Goal: Navigation & Orientation: Find specific page/section

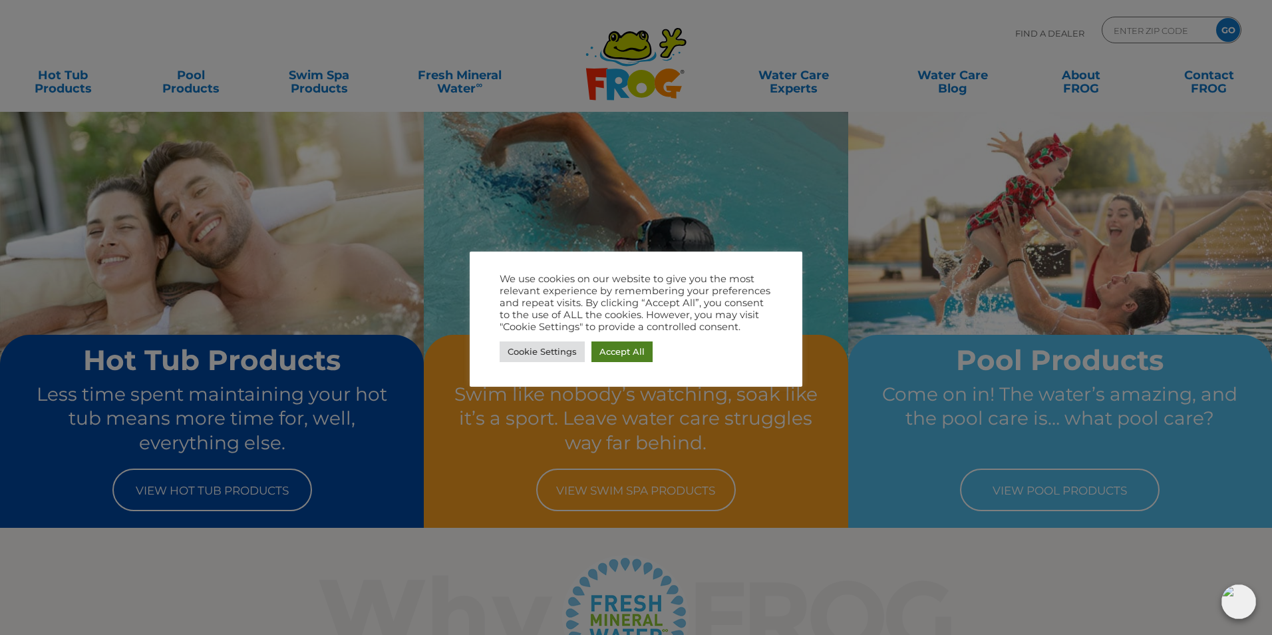
click at [620, 346] on link "Accept All" at bounding box center [621, 351] width 61 height 21
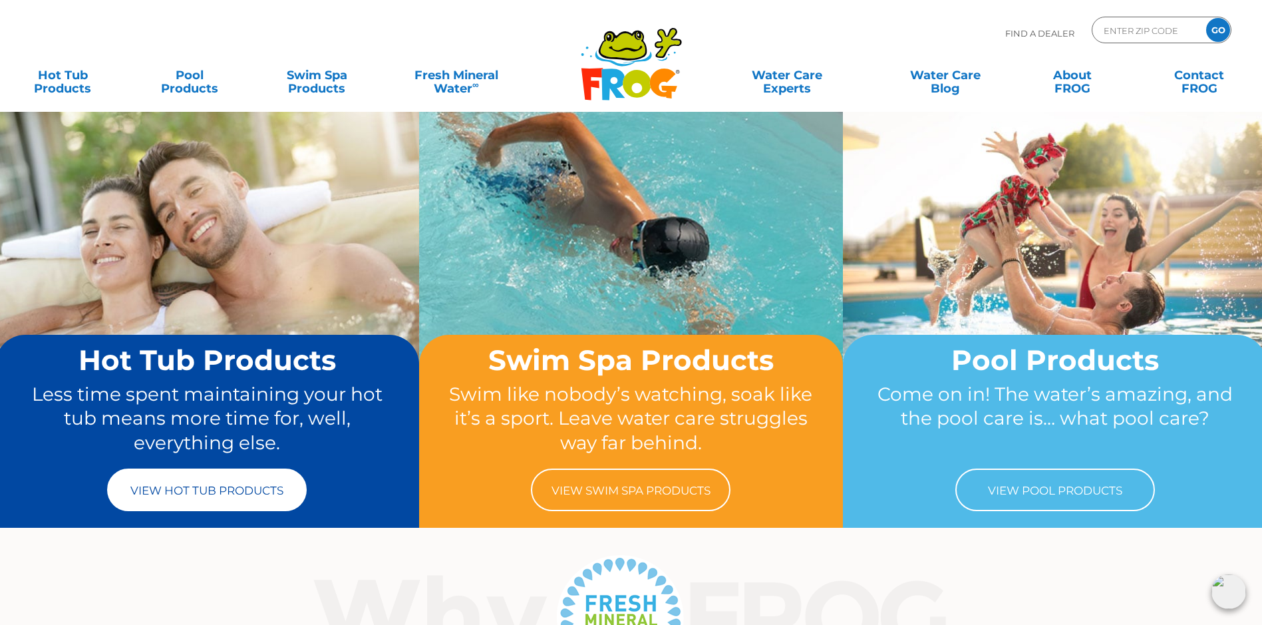
click at [226, 494] on link "View Hot Tub Products" at bounding box center [207, 489] width 200 height 43
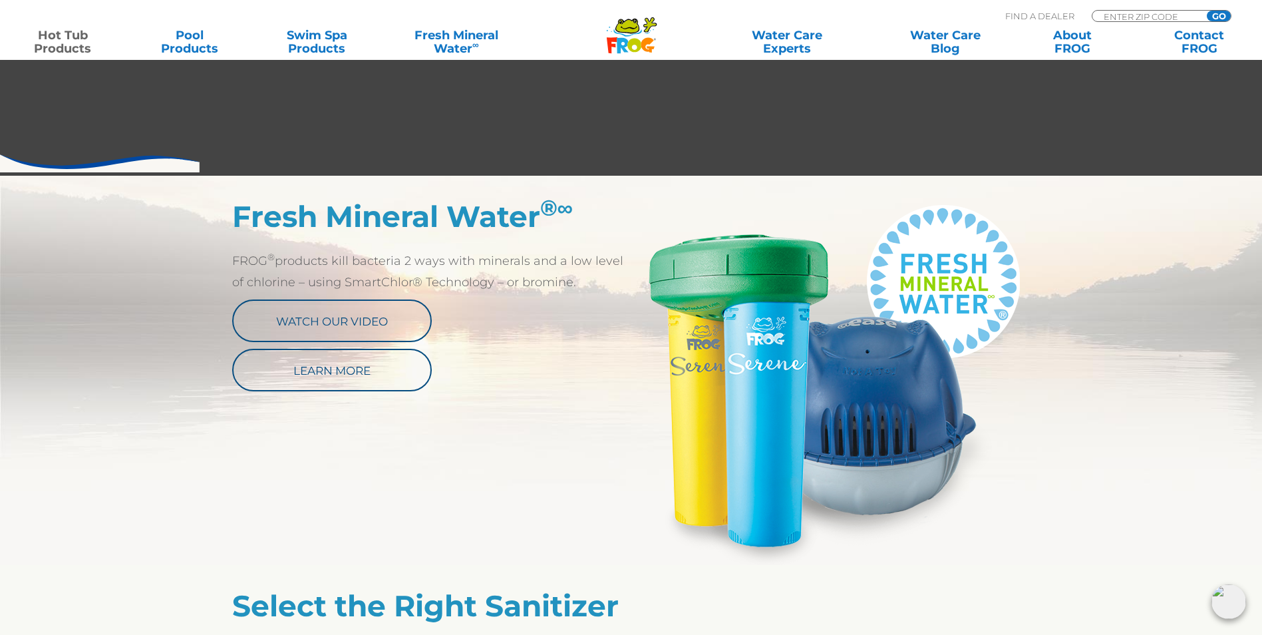
scroll to position [599, 0]
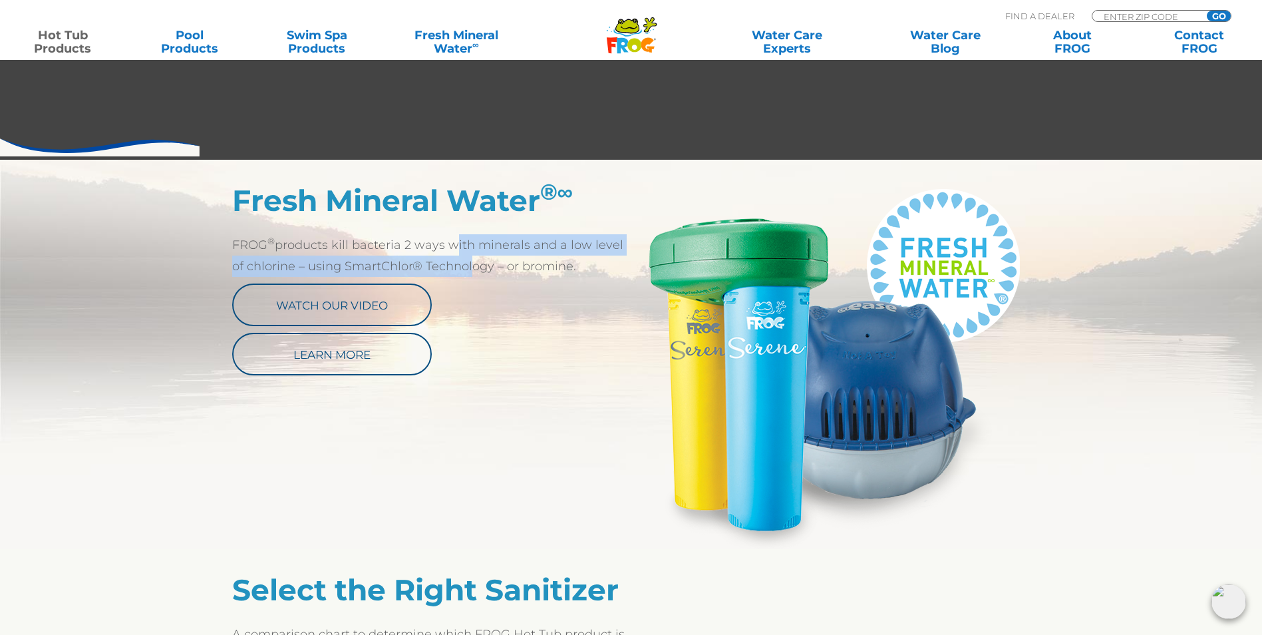
drag, startPoint x: 446, startPoint y: 246, endPoint x: 450, endPoint y: 265, distance: 19.7
click at [450, 265] on p "FROG ® products kill bacteria 2 ways with minerals and a low level of chlorine …" at bounding box center [431, 255] width 399 height 43
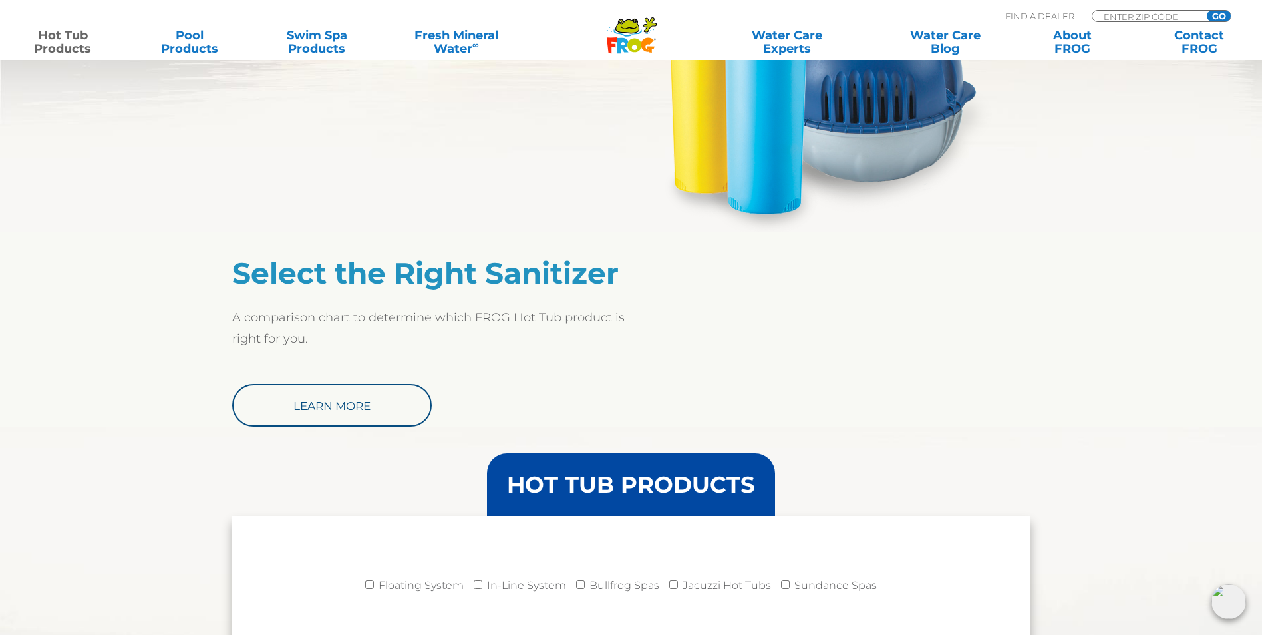
scroll to position [931, 0]
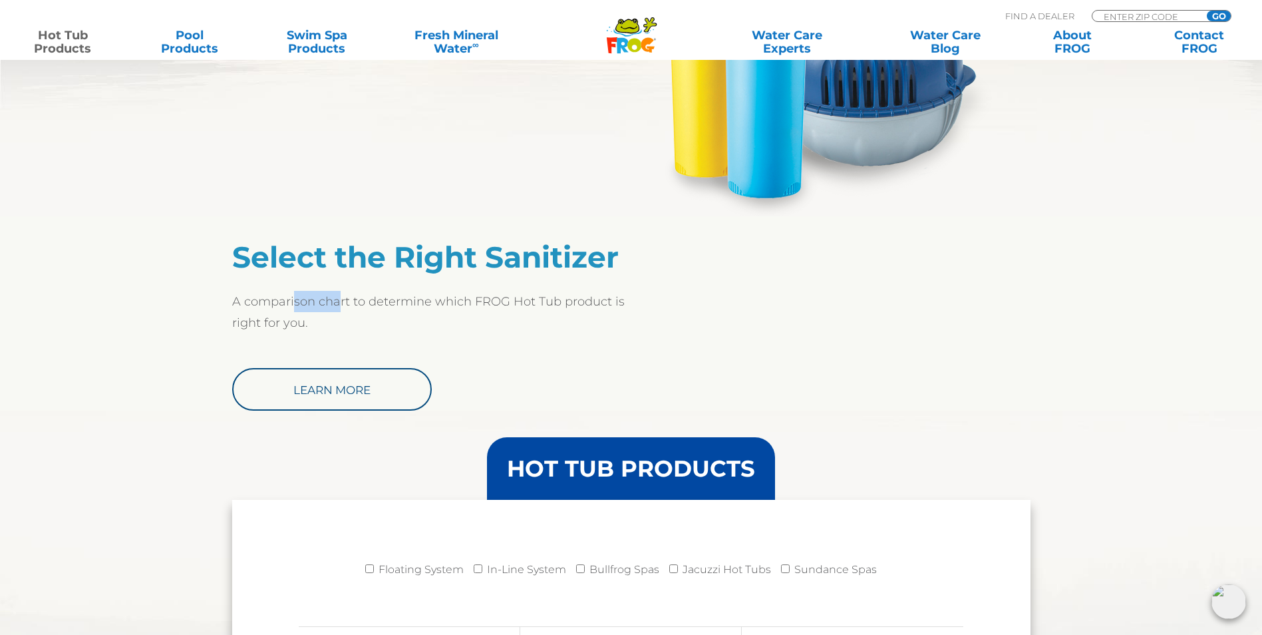
drag, startPoint x: 294, startPoint y: 302, endPoint x: 337, endPoint y: 311, distance: 43.6
click at [337, 311] on p "A comparison chart to determine which FROG Hot Tub product is right for you." at bounding box center [431, 312] width 399 height 43
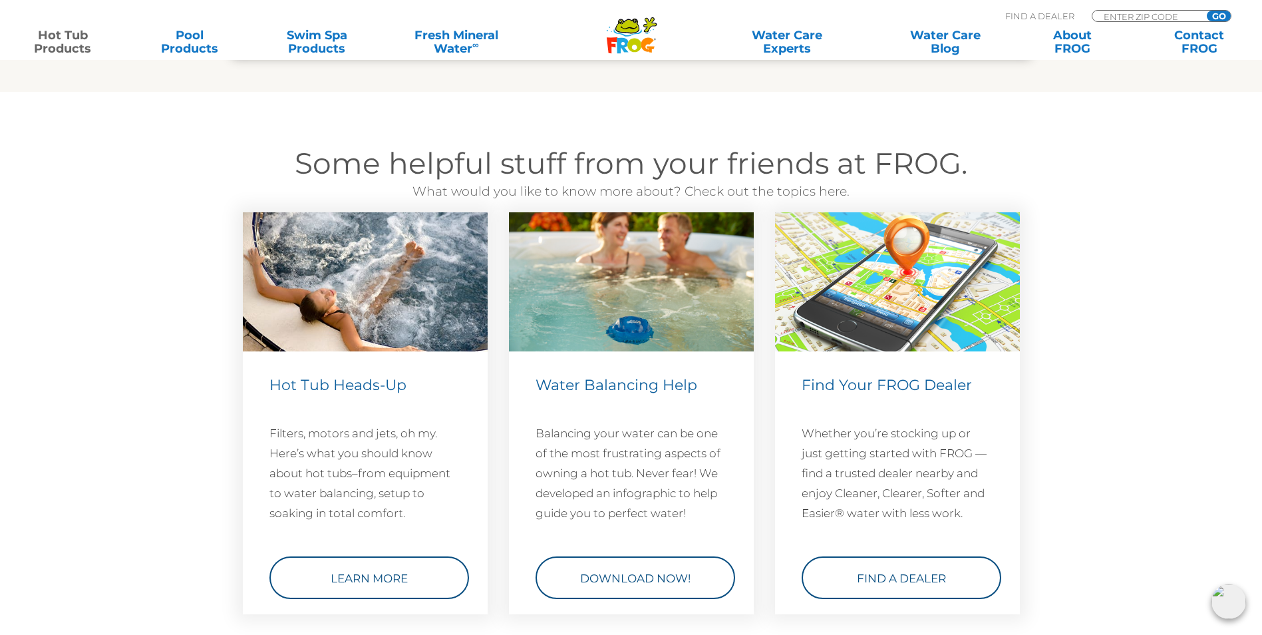
scroll to position [3792, 0]
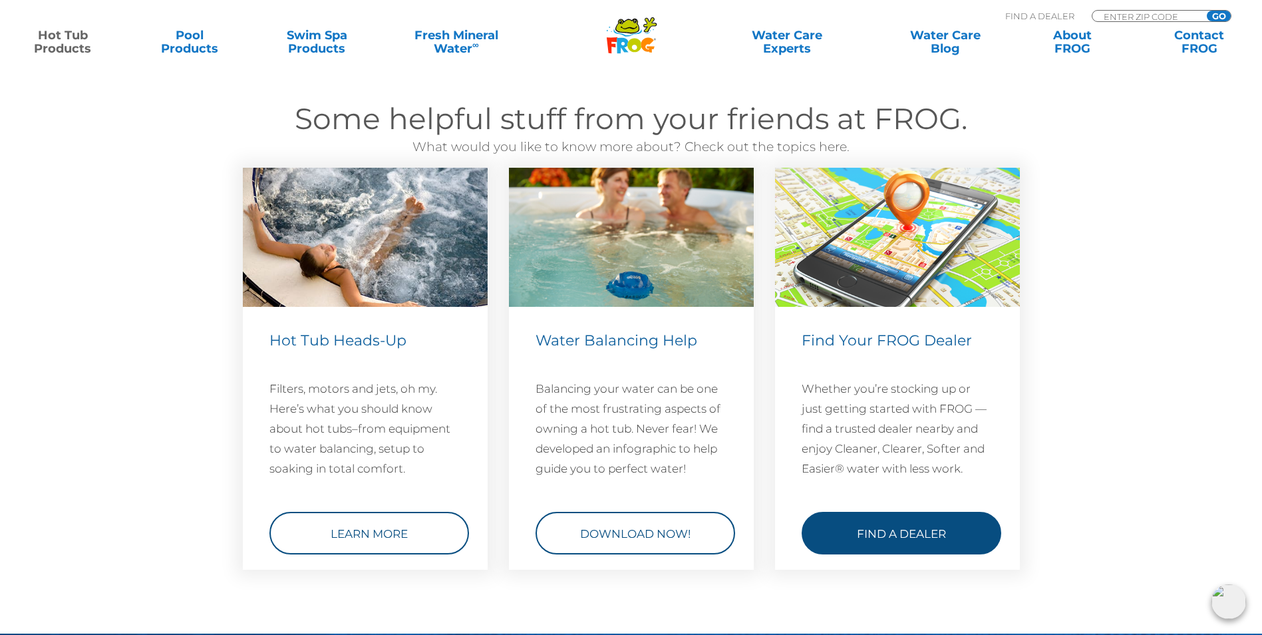
click at [930, 544] on link "Find a Dealer" at bounding box center [902, 533] width 200 height 43
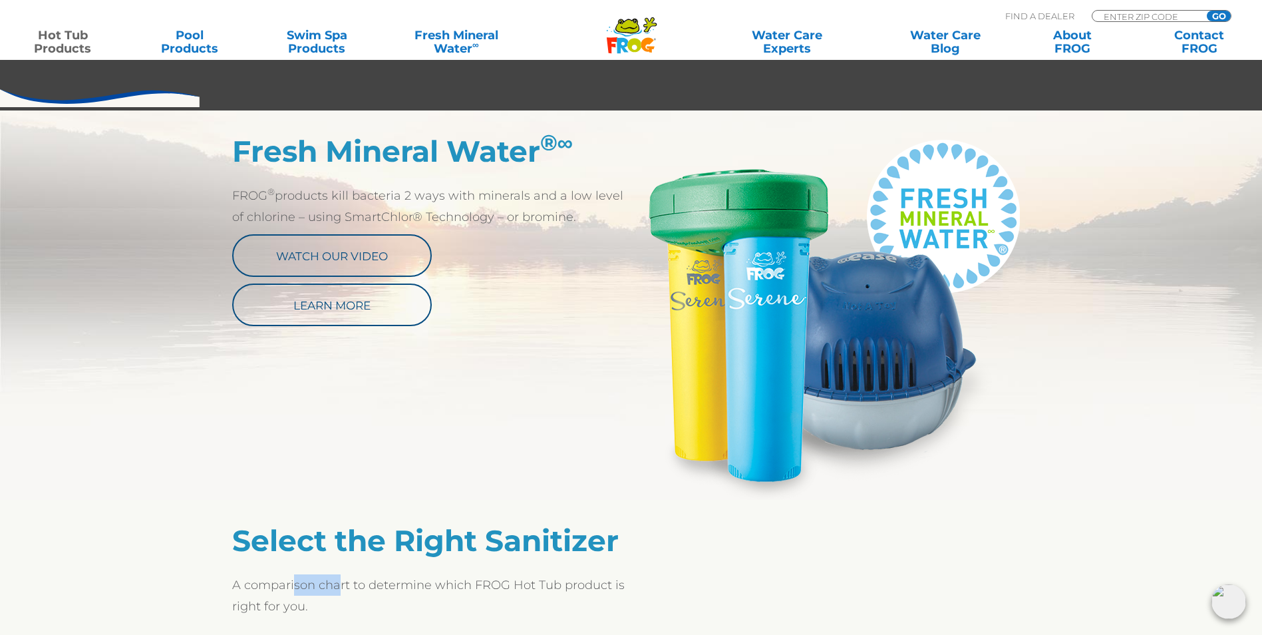
scroll to position [665, 0]
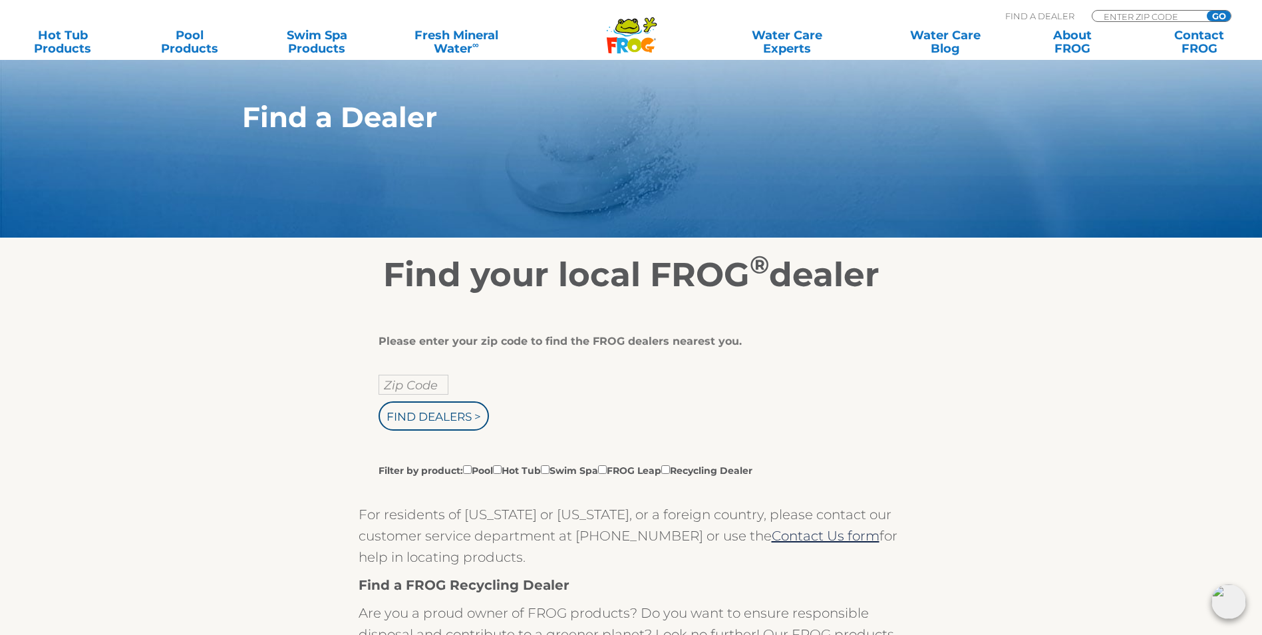
scroll to position [200, 0]
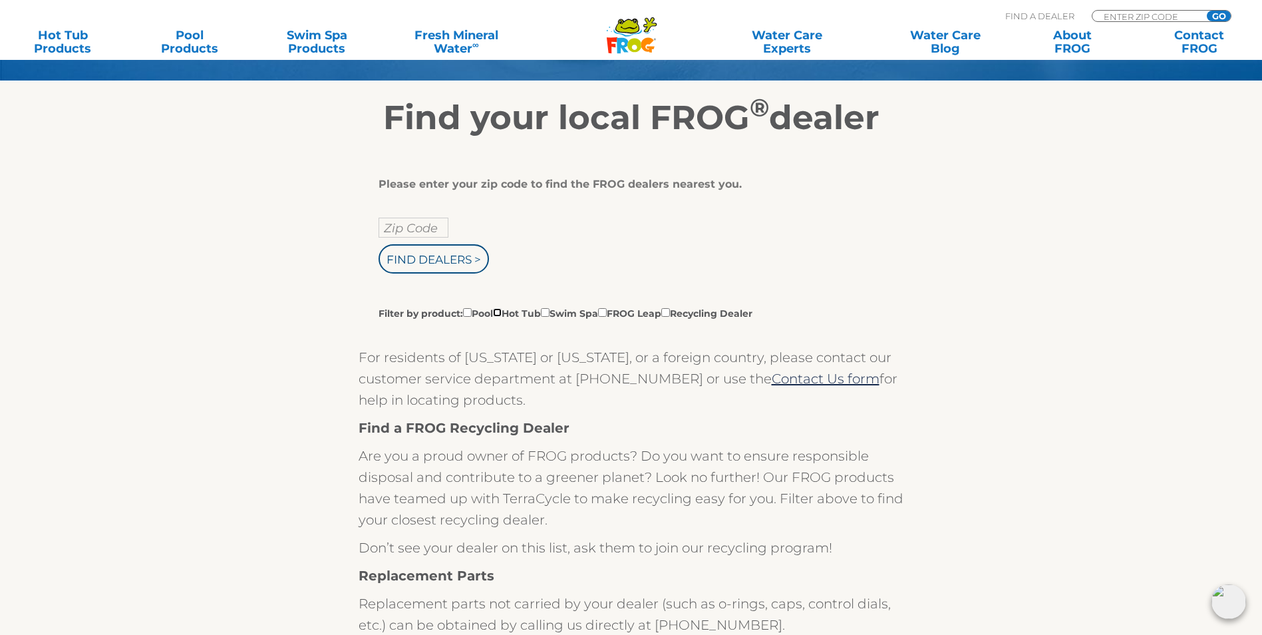
click at [502, 317] on input "Filter by product: Pool Hot Tub Swim Spa FROG Leap Recycling Dealer" at bounding box center [497, 312] width 9 height 9
checkbox input "true"
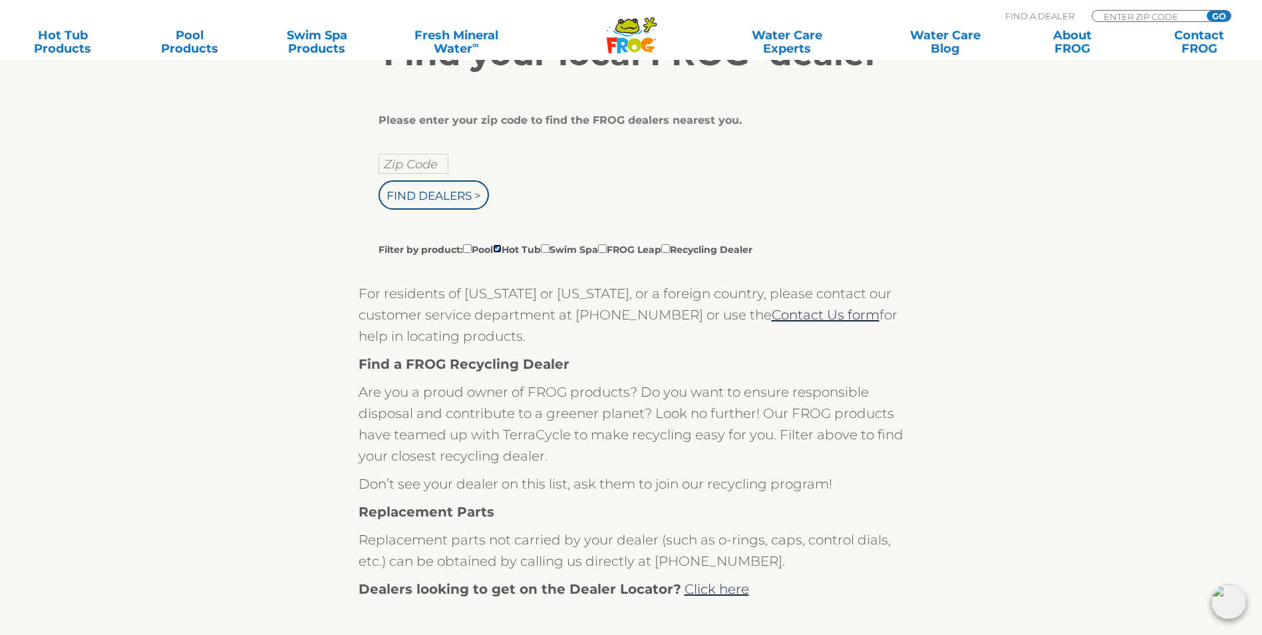
scroll to position [133, 0]
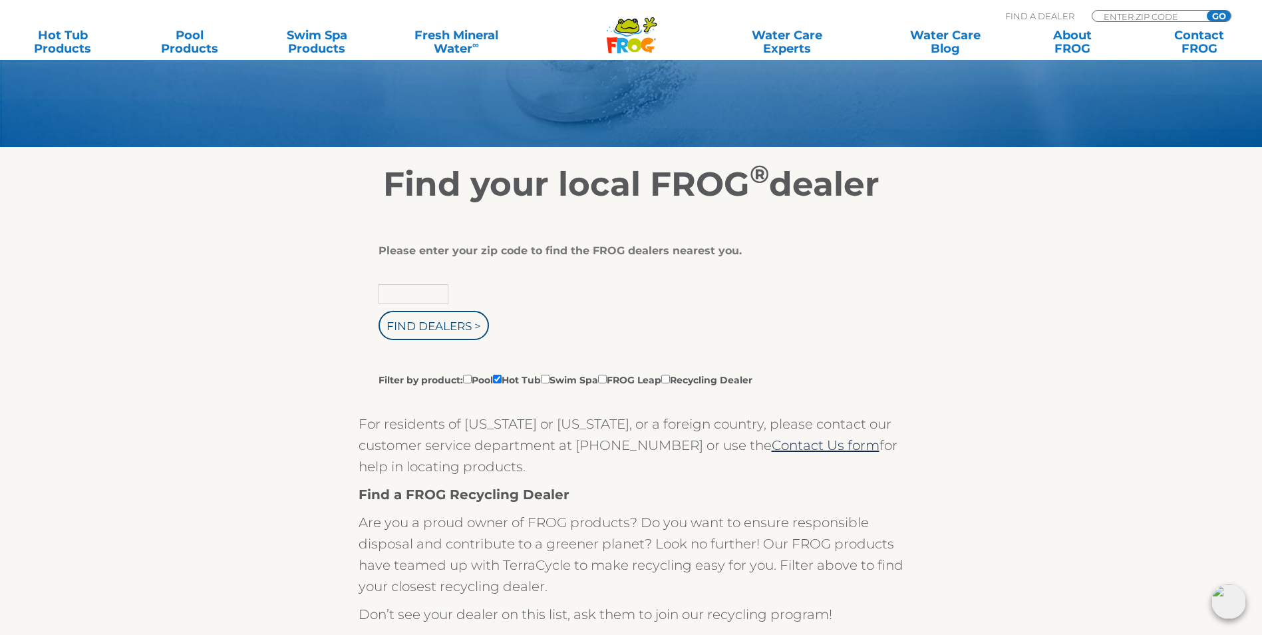
click at [415, 304] on input "text" at bounding box center [414, 294] width 70 height 20
type input "29072"
click at [412, 335] on input "Find Dealers >" at bounding box center [434, 325] width 110 height 29
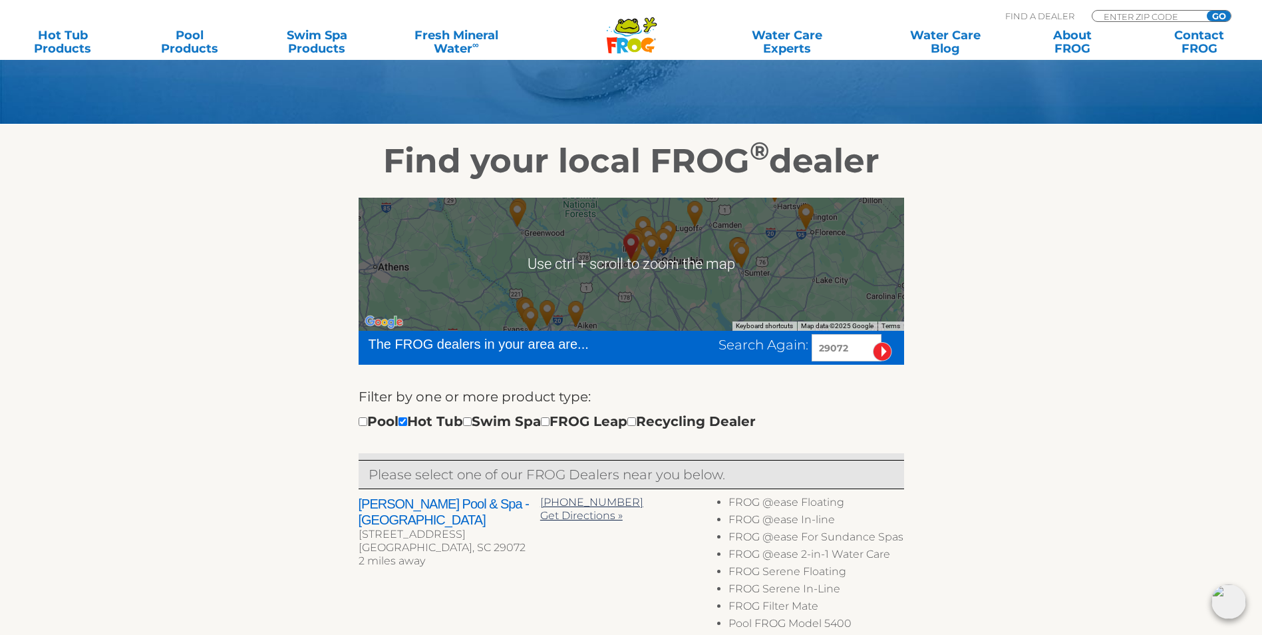
scroll to position [133, 0]
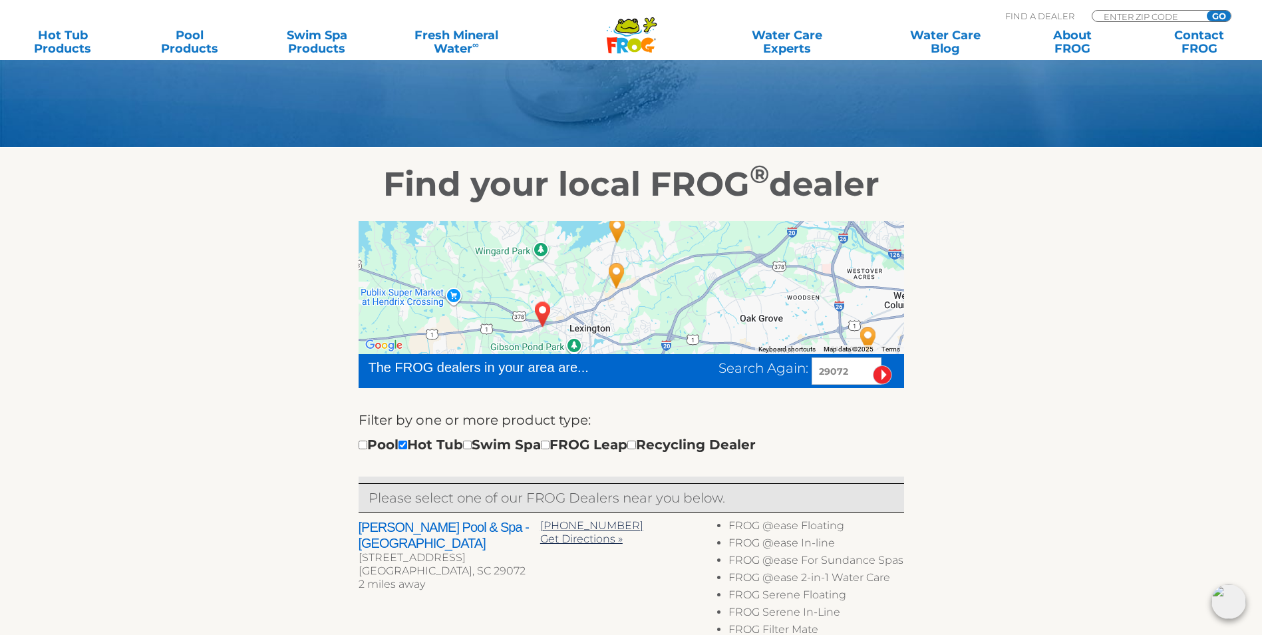
drag, startPoint x: 592, startPoint y: 263, endPoint x: 631, endPoint y: 339, distance: 85.4
click at [631, 339] on div at bounding box center [632, 287] width 546 height 133
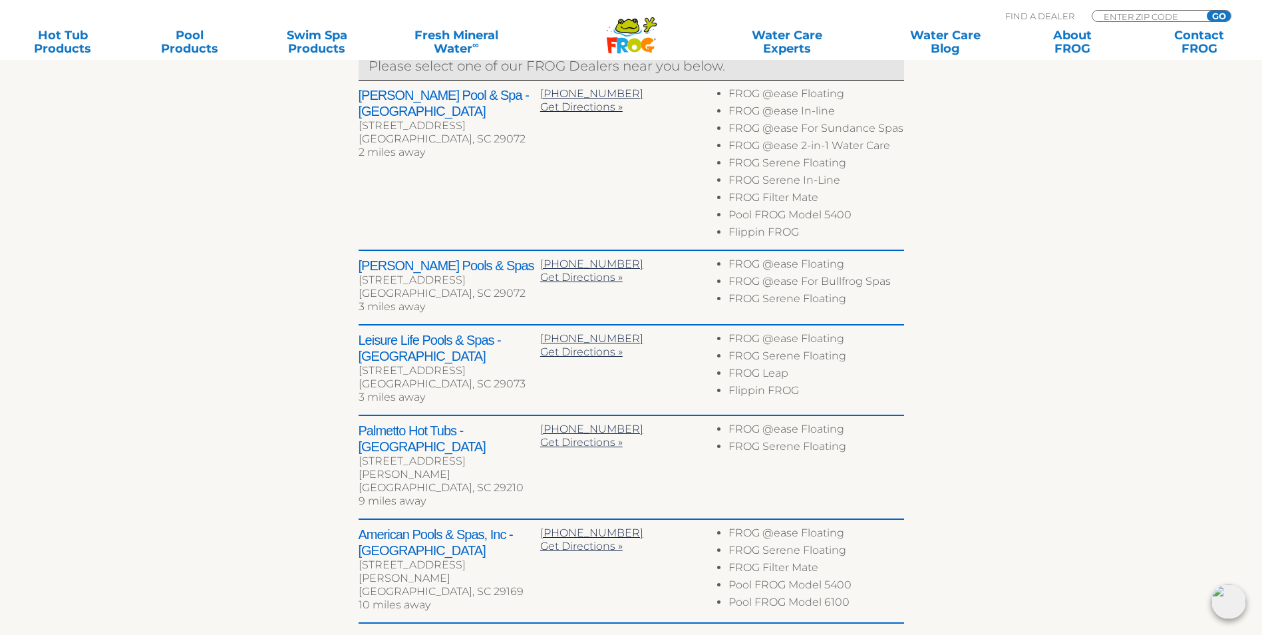
scroll to position [532, 0]
